Goal: Find specific fact: Find specific fact

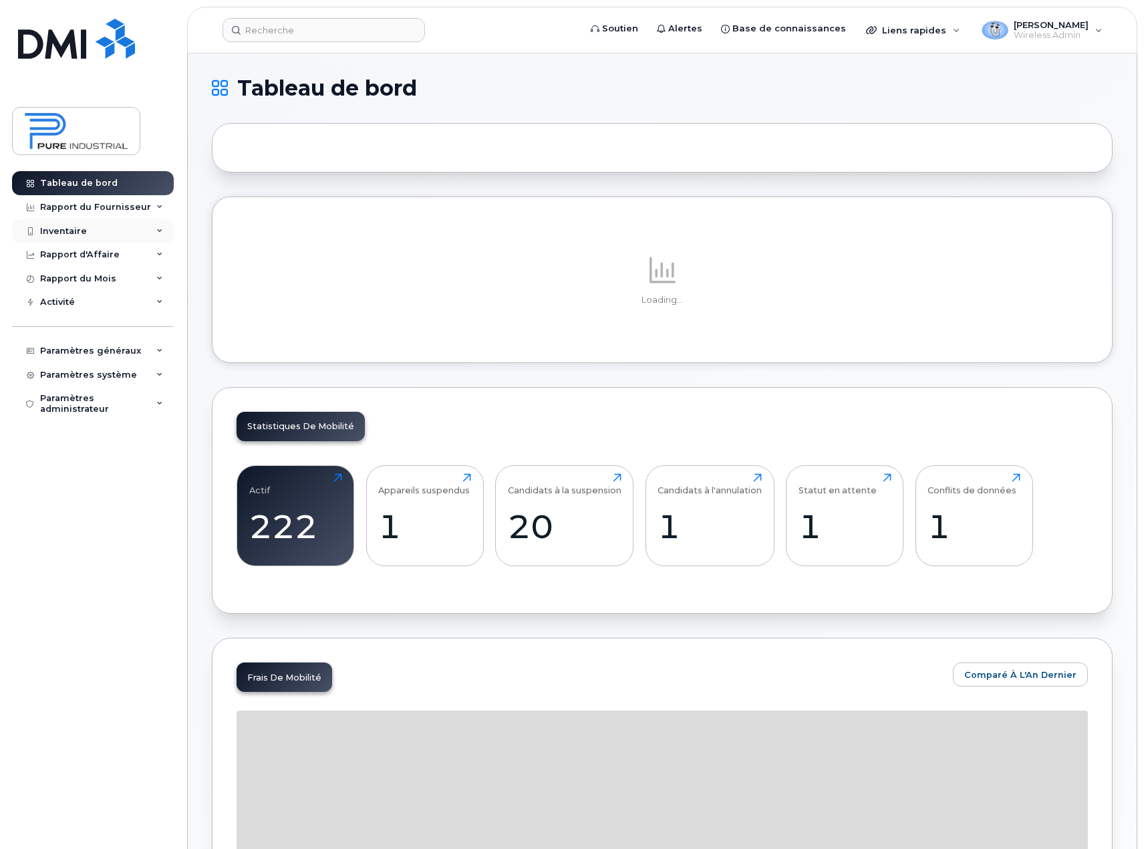
click at [130, 233] on div "Inventaire" at bounding box center [93, 231] width 162 height 24
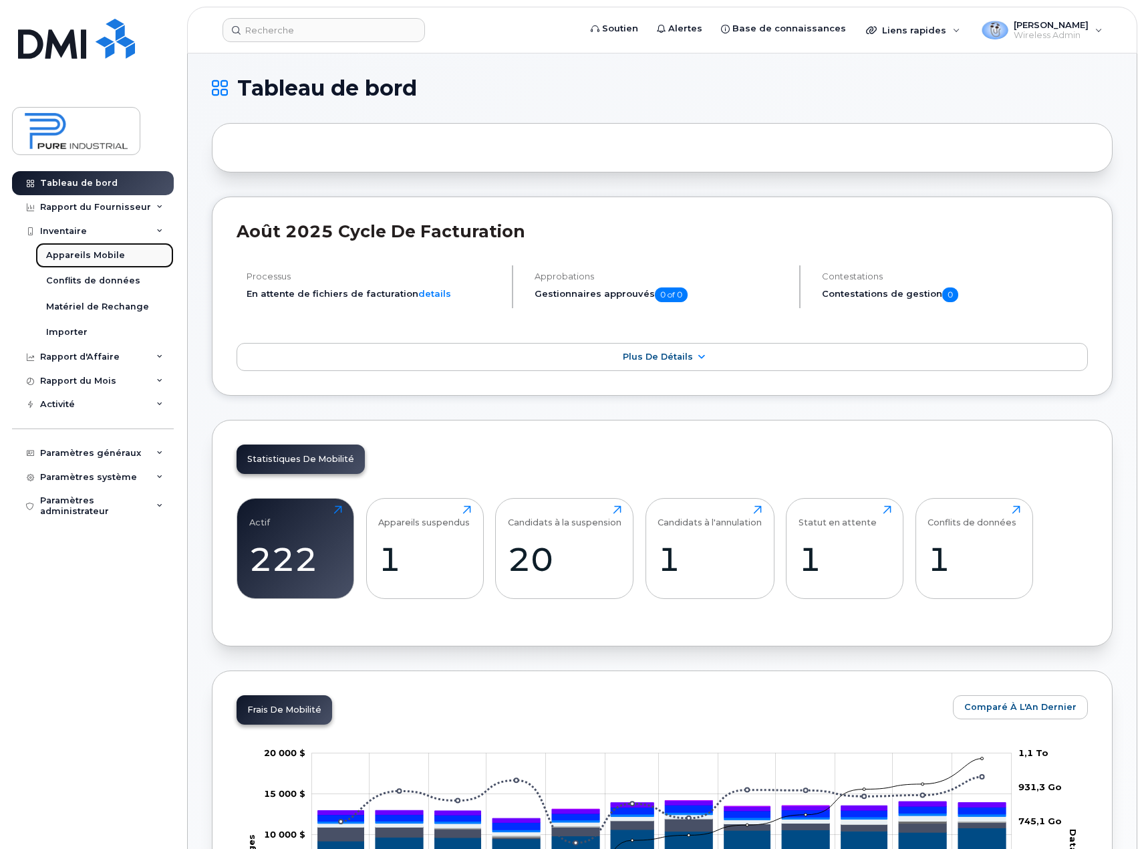
click at [103, 257] on div "Appareils Mobile" at bounding box center [85, 255] width 79 height 12
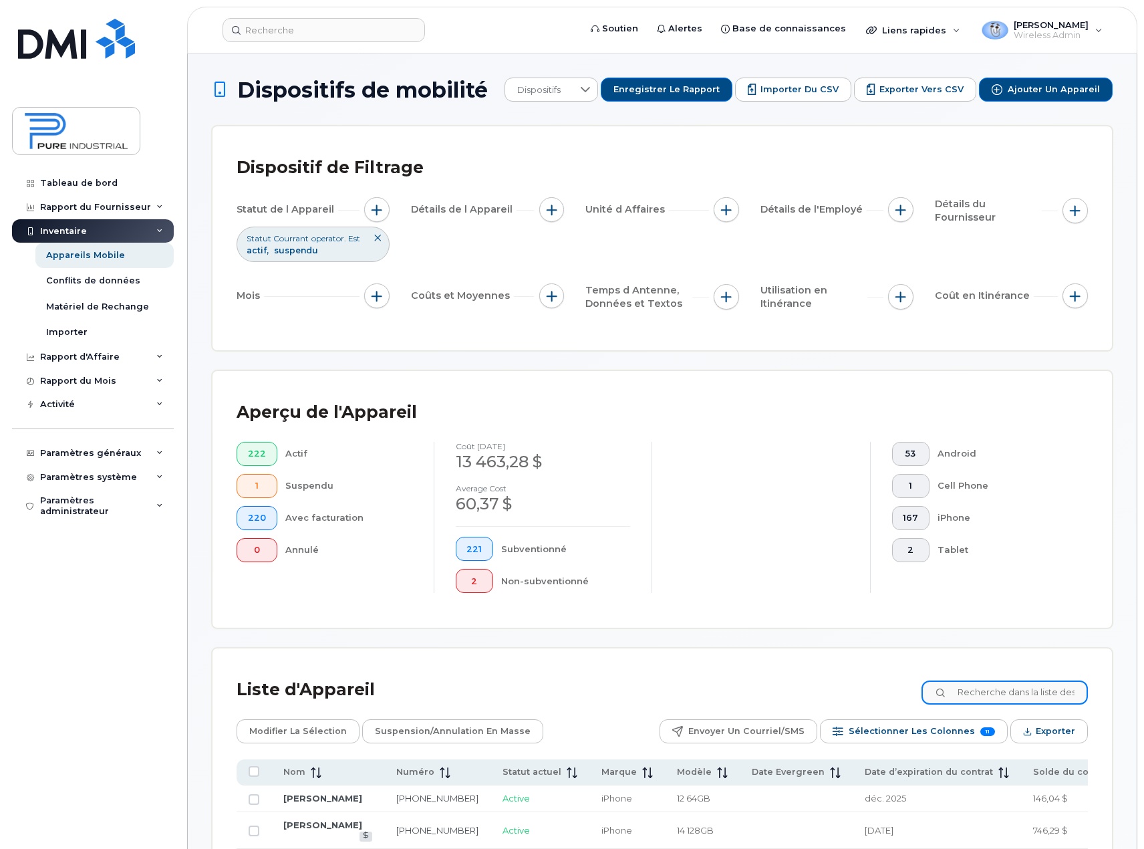
click at [1021, 686] on input at bounding box center [1004, 692] width 166 height 24
paste input "5142360957"
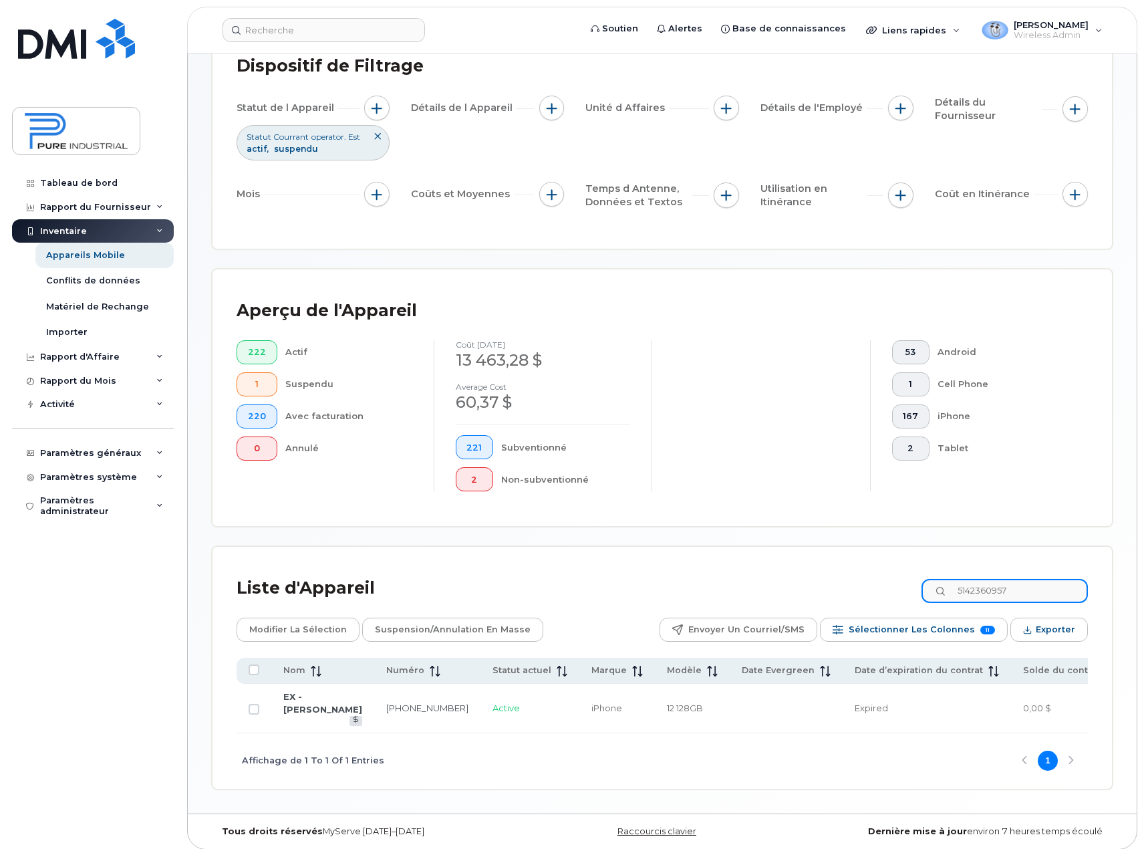
scroll to position [102, 0]
type input "5142360957"
click at [374, 688] on td "[PHONE_NUMBER]" at bounding box center [427, 707] width 106 height 49
click at [386, 702] on link "[PHONE_NUMBER]" at bounding box center [427, 707] width 82 height 11
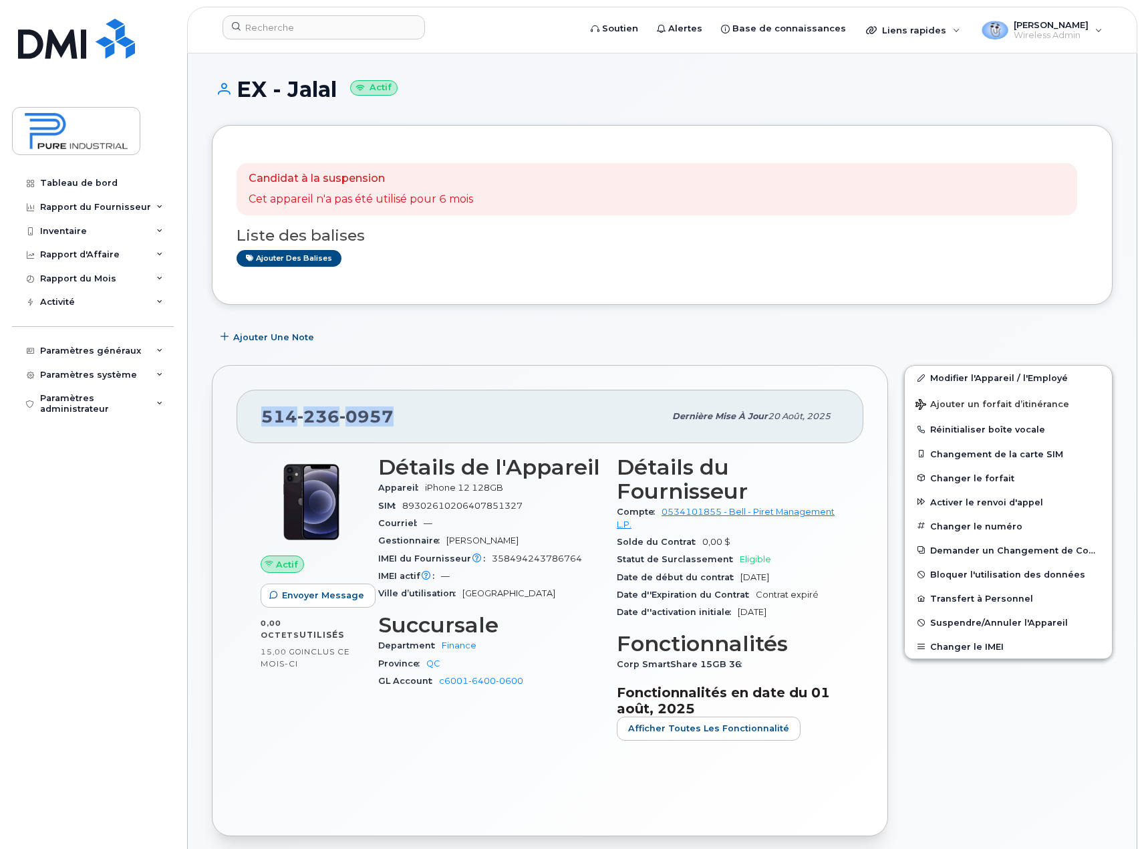
drag, startPoint x: 406, startPoint y: 414, endPoint x: 217, endPoint y: 424, distance: 189.4
click at [217, 424] on div "[PHONE_NUMBER] Dernière mise à jour [DATE] Actif Envoyer Message 0,00 Octets  u…" at bounding box center [550, 600] width 676 height 471
copy span "[PHONE_NUMBER]"
